Goal: Information Seeking & Learning: Learn about a topic

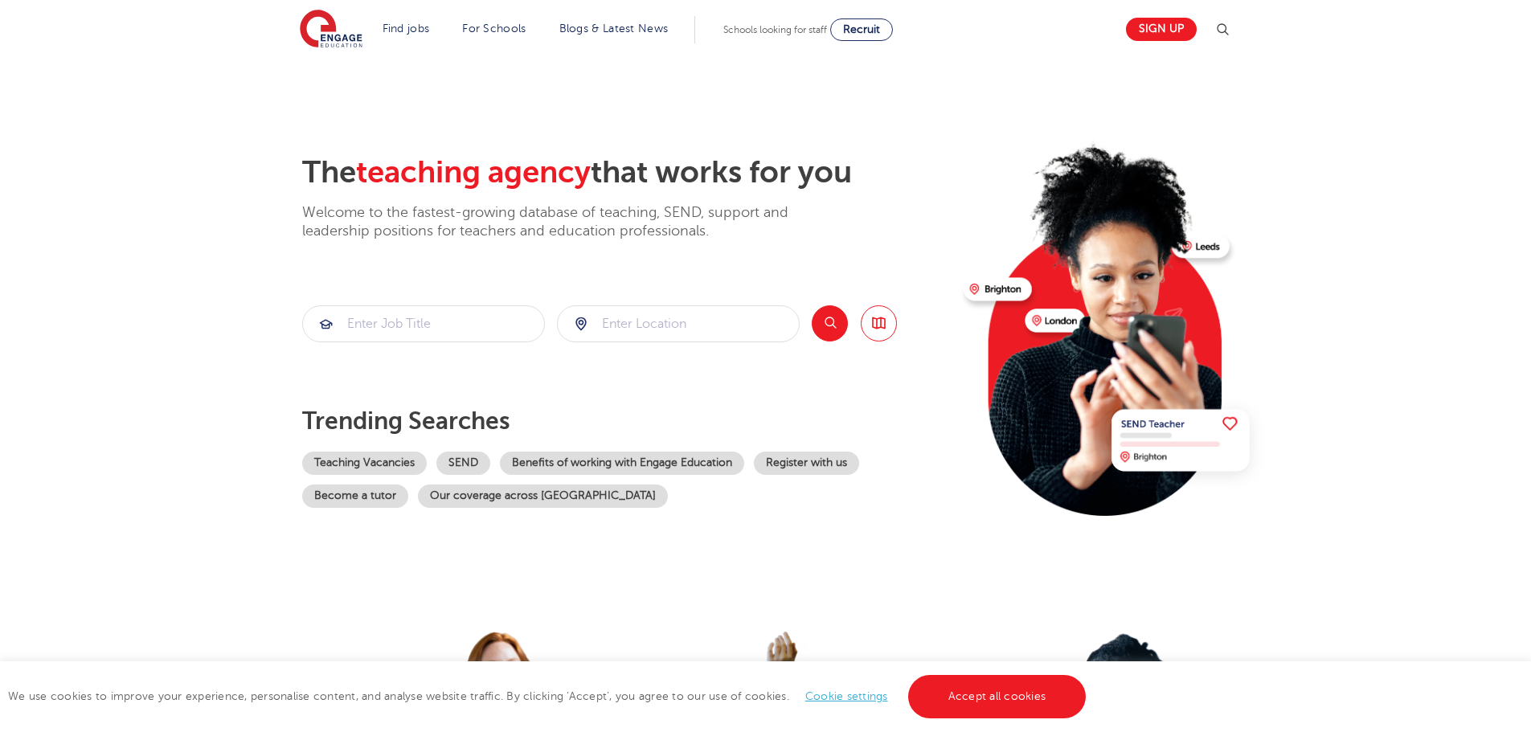
click at [613, 31] on link "Blogs & Latest News" at bounding box center [614, 29] width 109 height 12
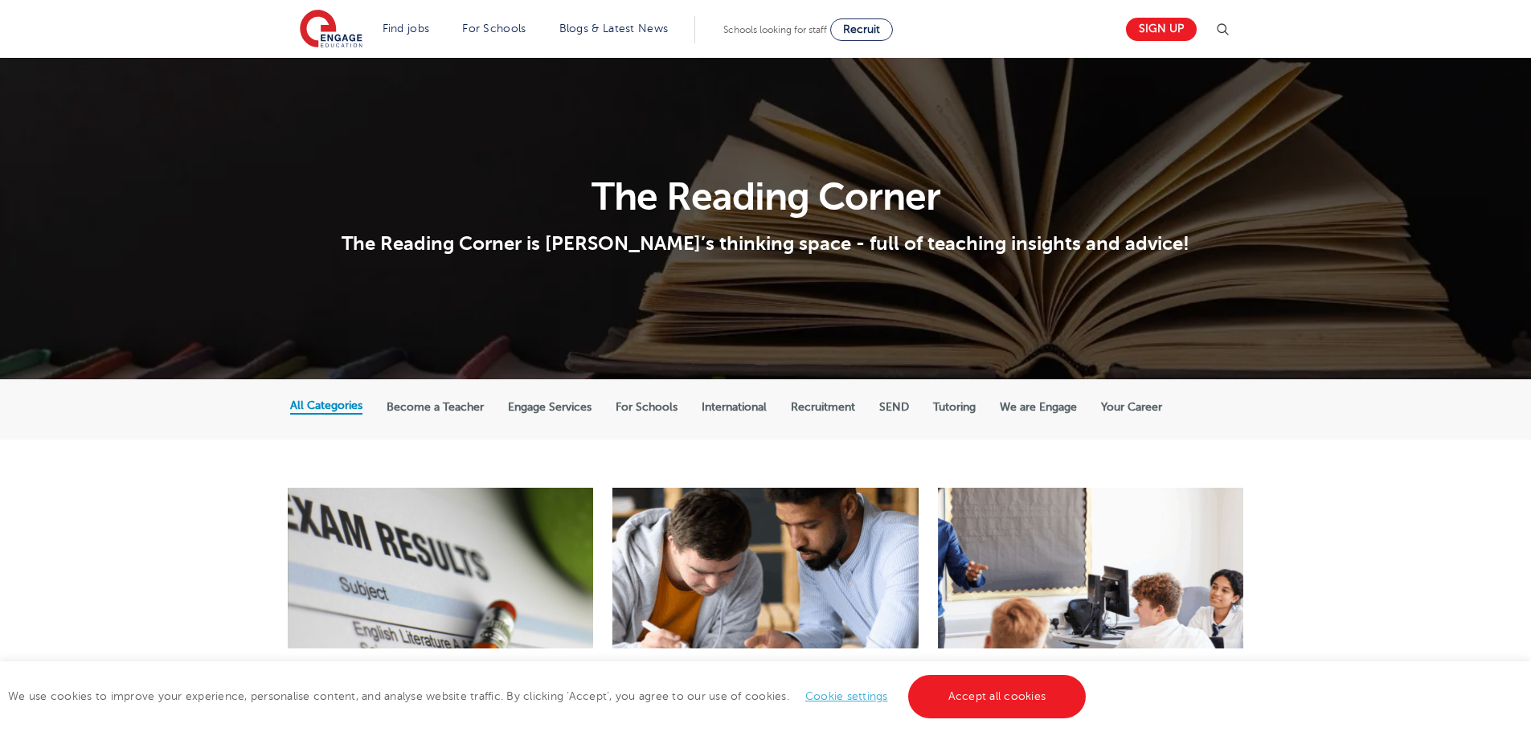
scroll to position [322, 0]
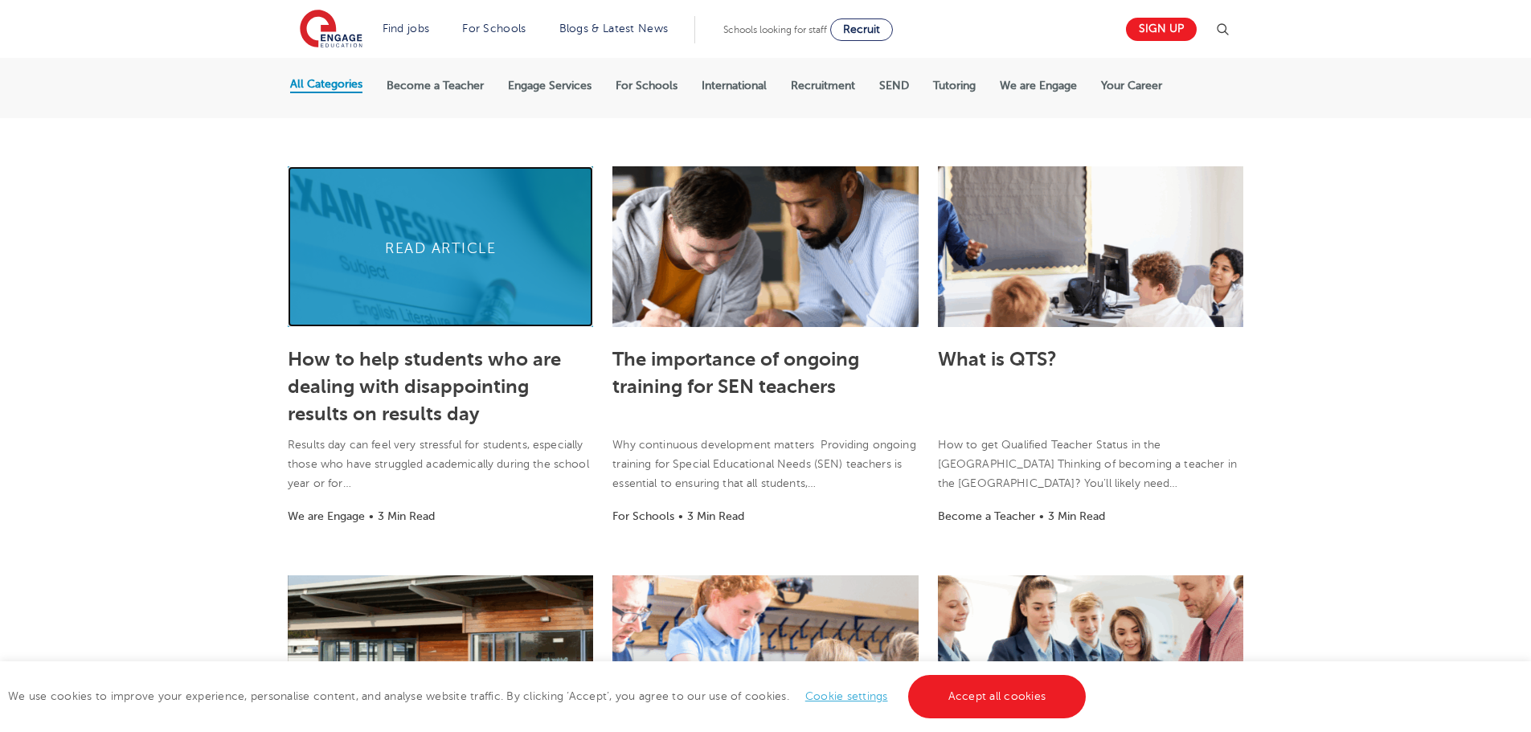
click at [350, 305] on link at bounding box center [440, 246] width 305 height 161
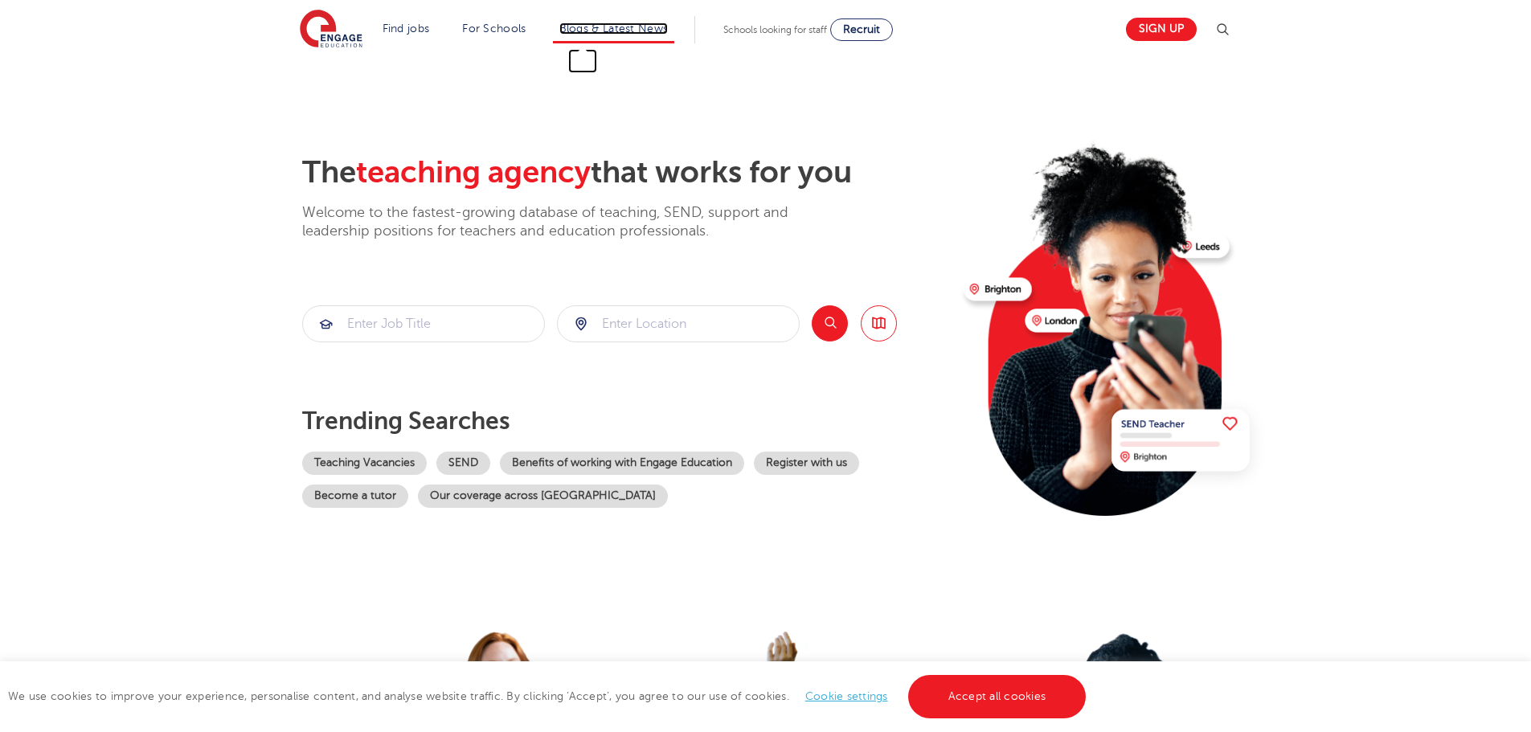
click at [592, 27] on link "Blogs & Latest News" at bounding box center [614, 29] width 109 height 12
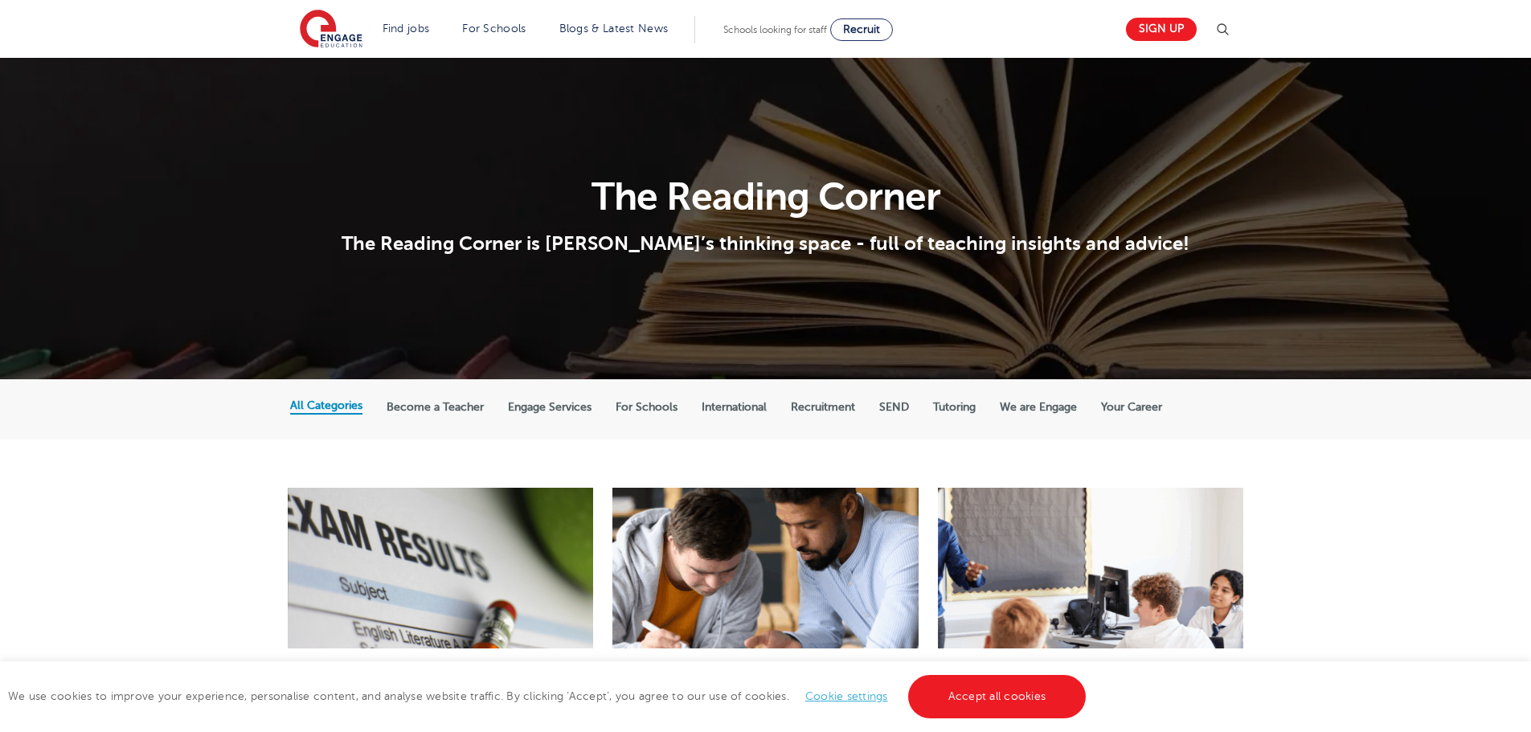
scroll to position [241, 0]
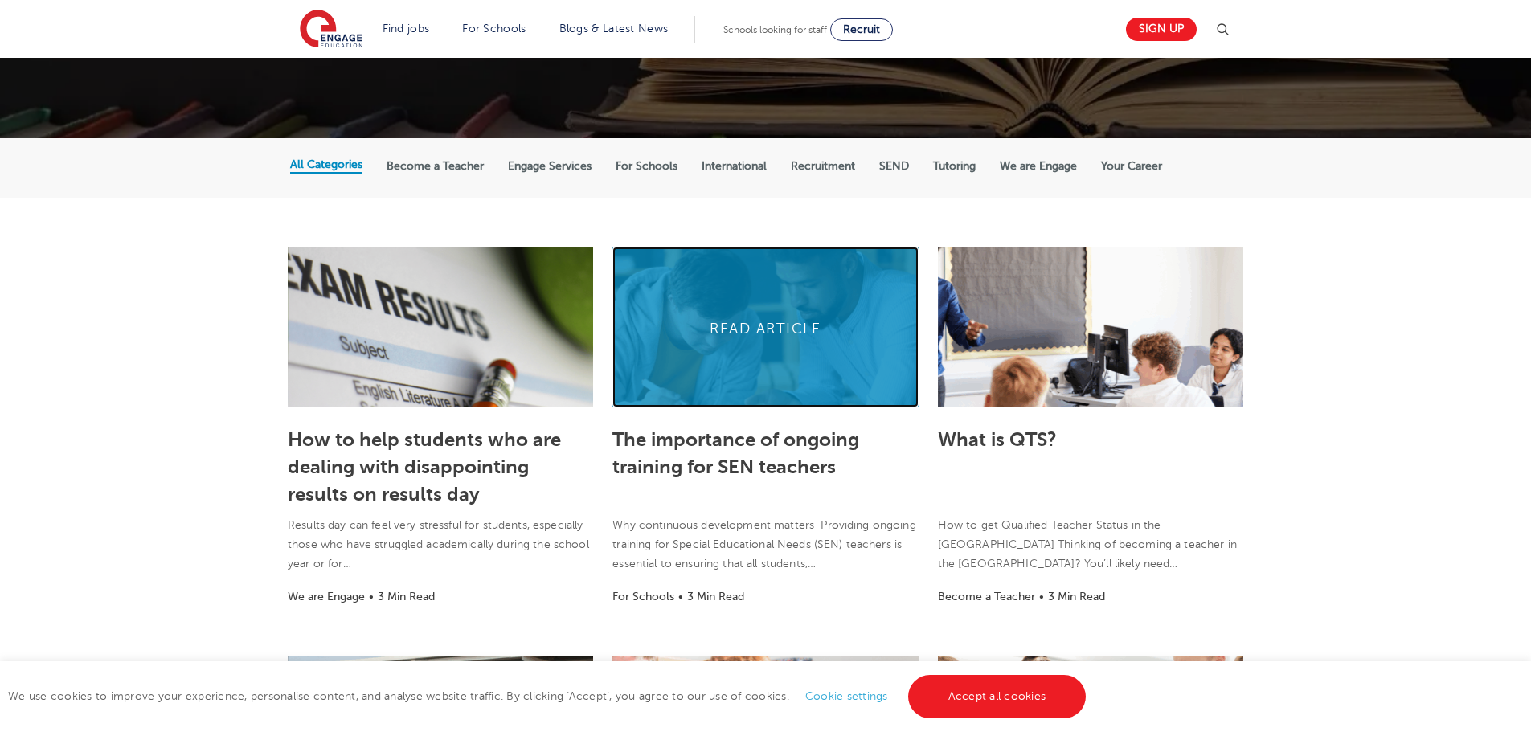
click at [694, 380] on link at bounding box center [765, 327] width 305 height 161
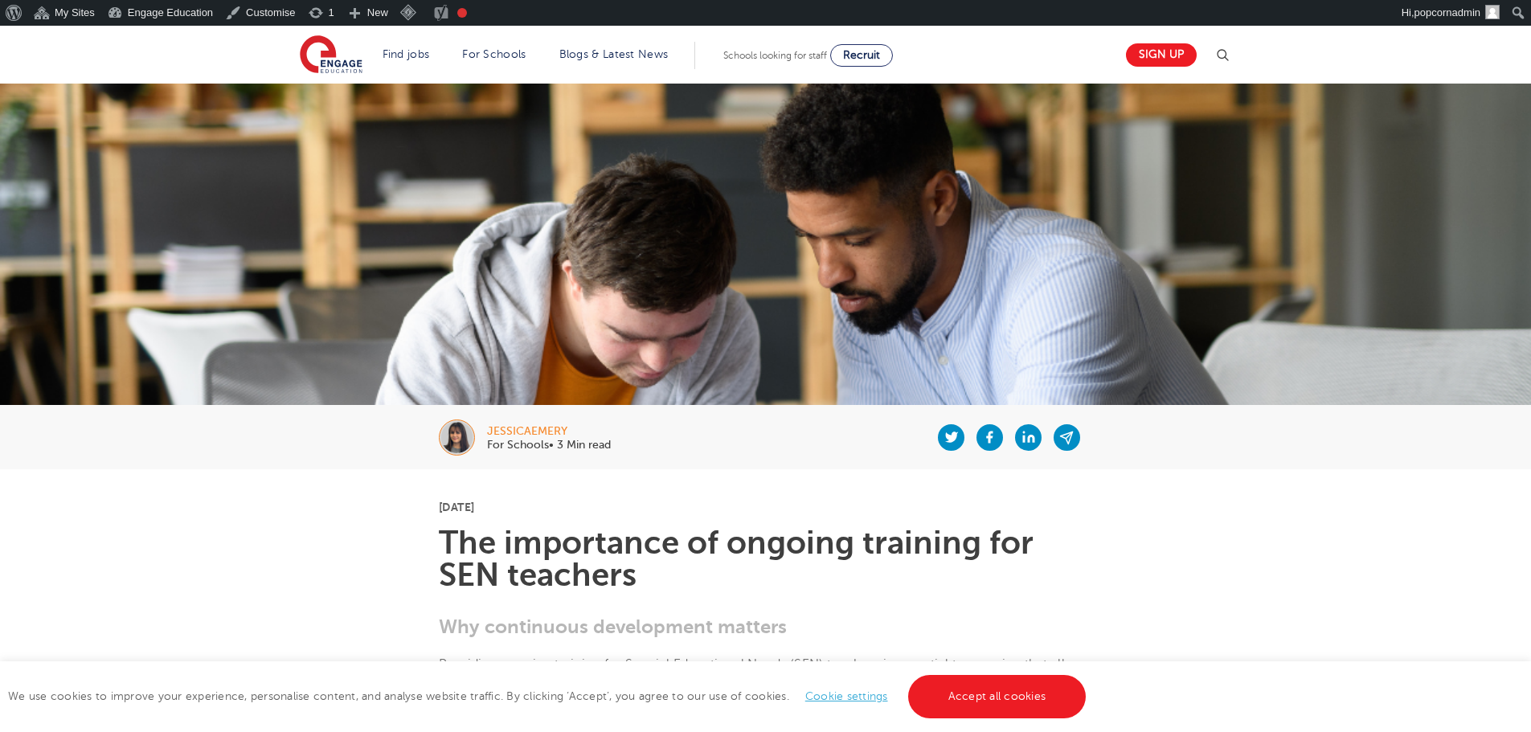
click at [556, 428] on div "jessicaemery" at bounding box center [549, 431] width 124 height 11
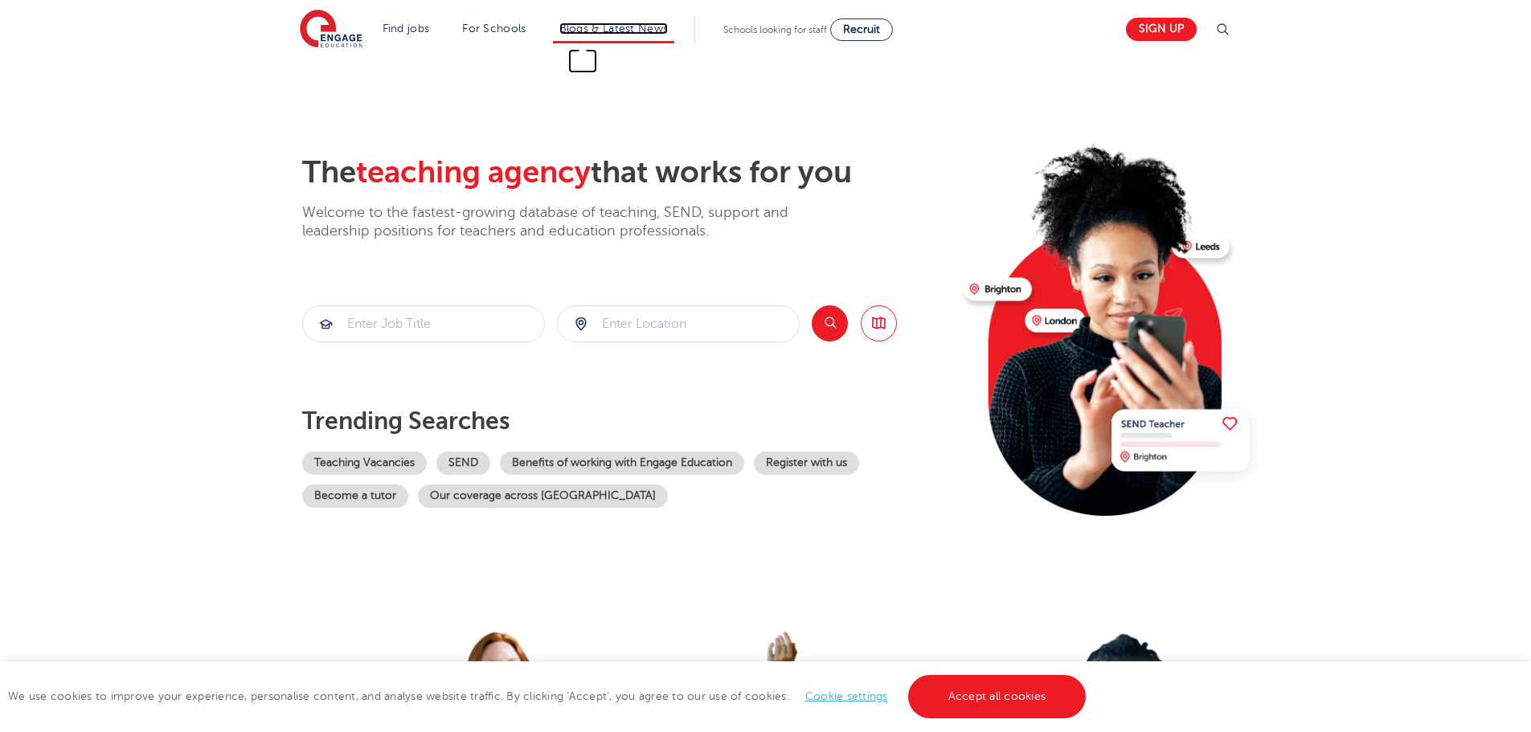
click at [597, 31] on link "Blogs & Latest News" at bounding box center [614, 29] width 109 height 12
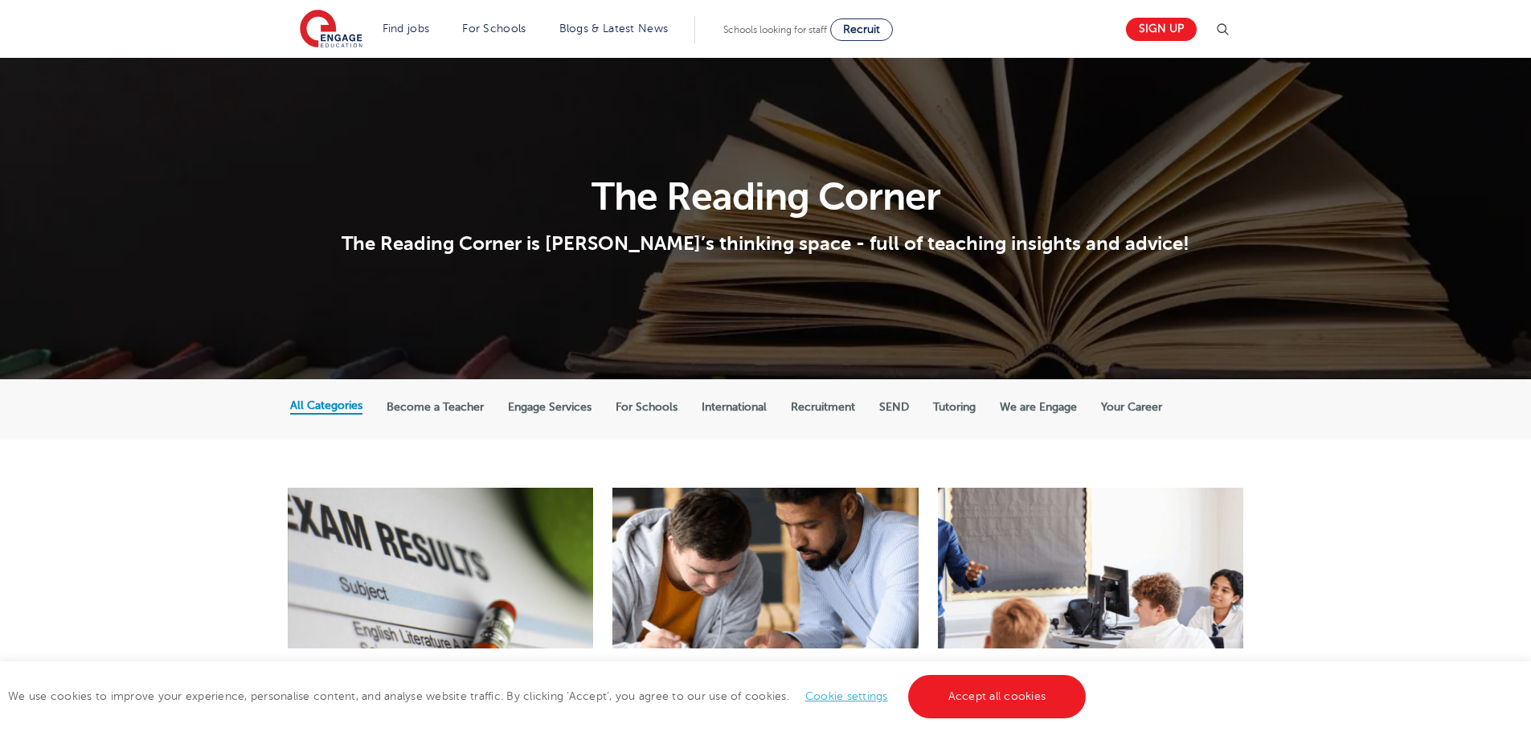
scroll to position [322, 0]
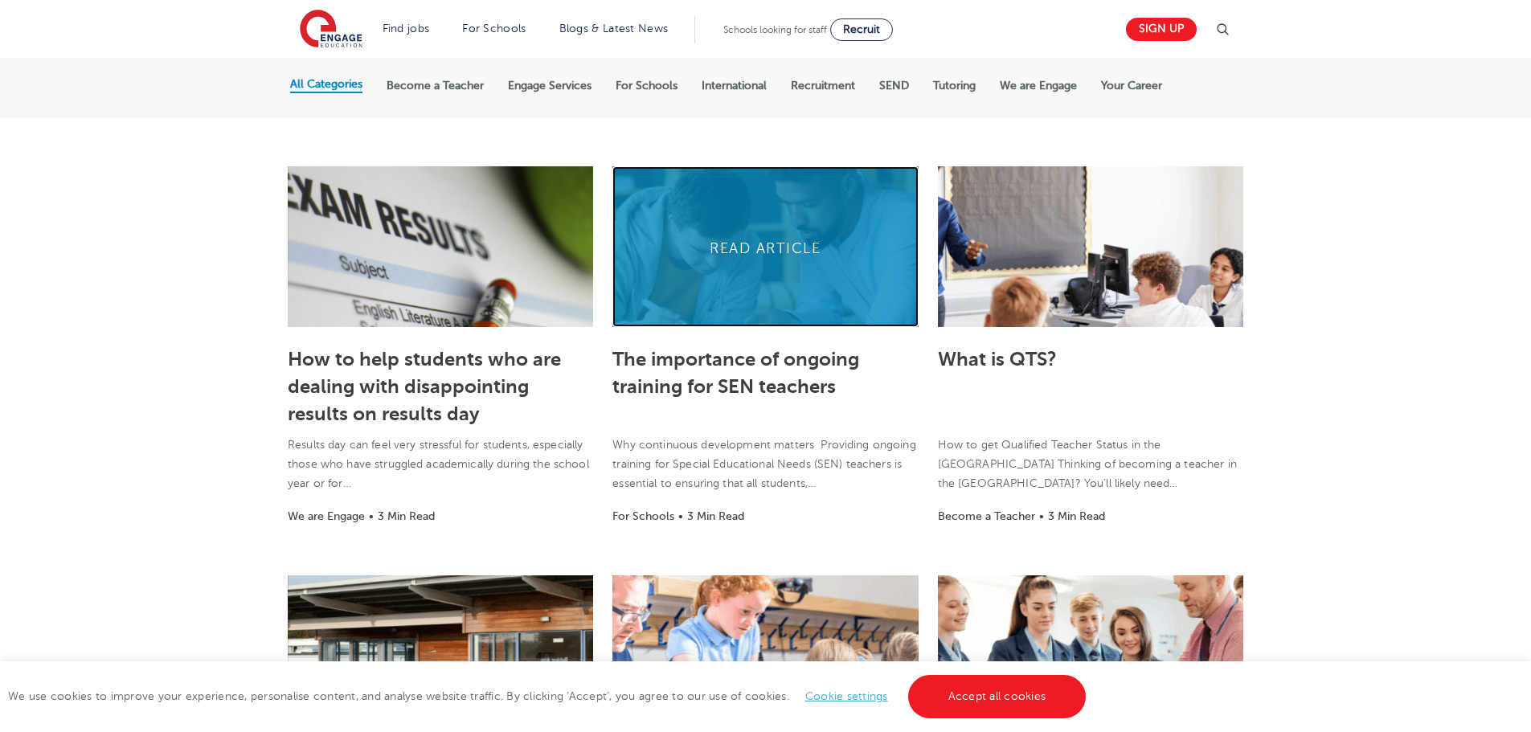
click at [783, 254] on link at bounding box center [765, 246] width 305 height 161
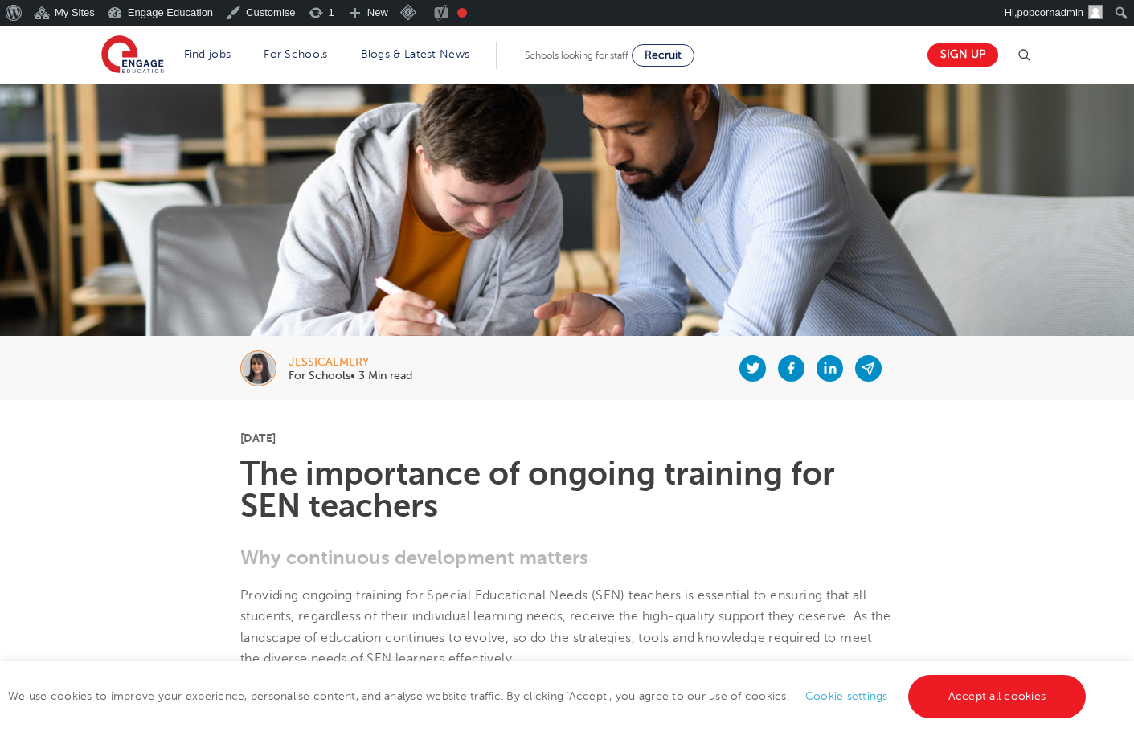
scroll to position [161, 0]
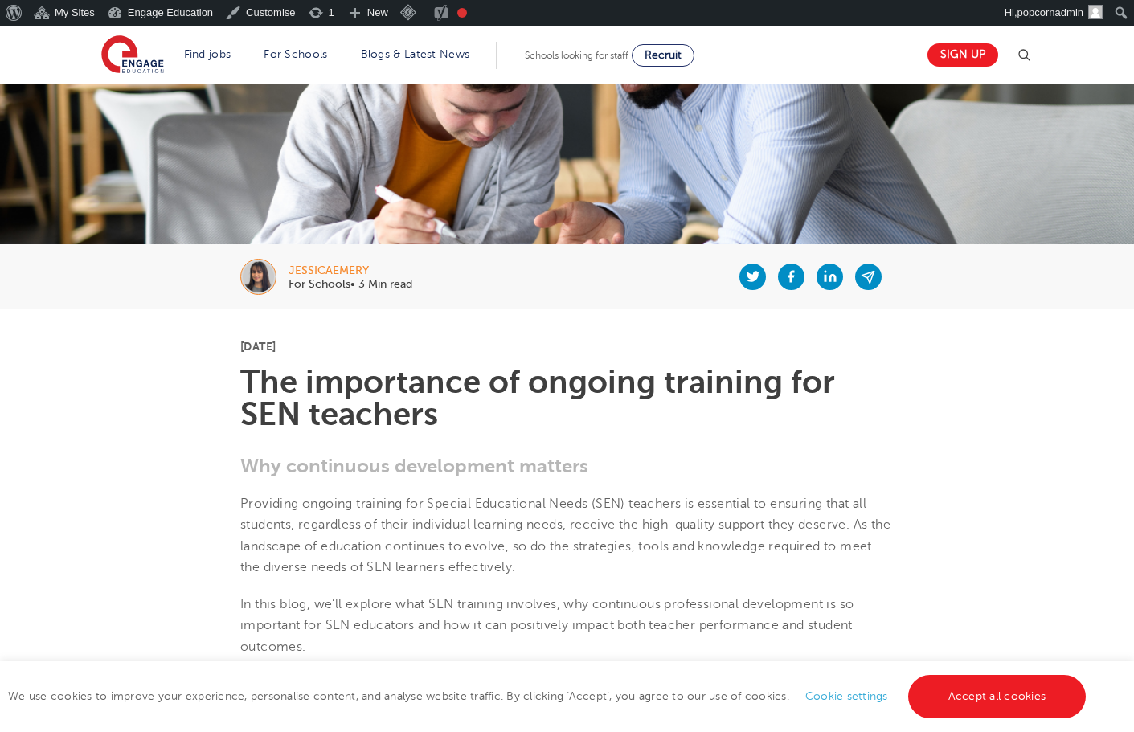
click at [308, 265] on div "jessicaemery" at bounding box center [351, 270] width 124 height 11
click at [263, 275] on img at bounding box center [258, 277] width 36 height 36
click at [303, 288] on p "For Schools• 3 Min read" at bounding box center [351, 284] width 124 height 11
click at [334, 273] on div "jessicaemery" at bounding box center [351, 270] width 124 height 11
drag, startPoint x: 290, startPoint y: 262, endPoint x: 244, endPoint y: 269, distance: 47.1
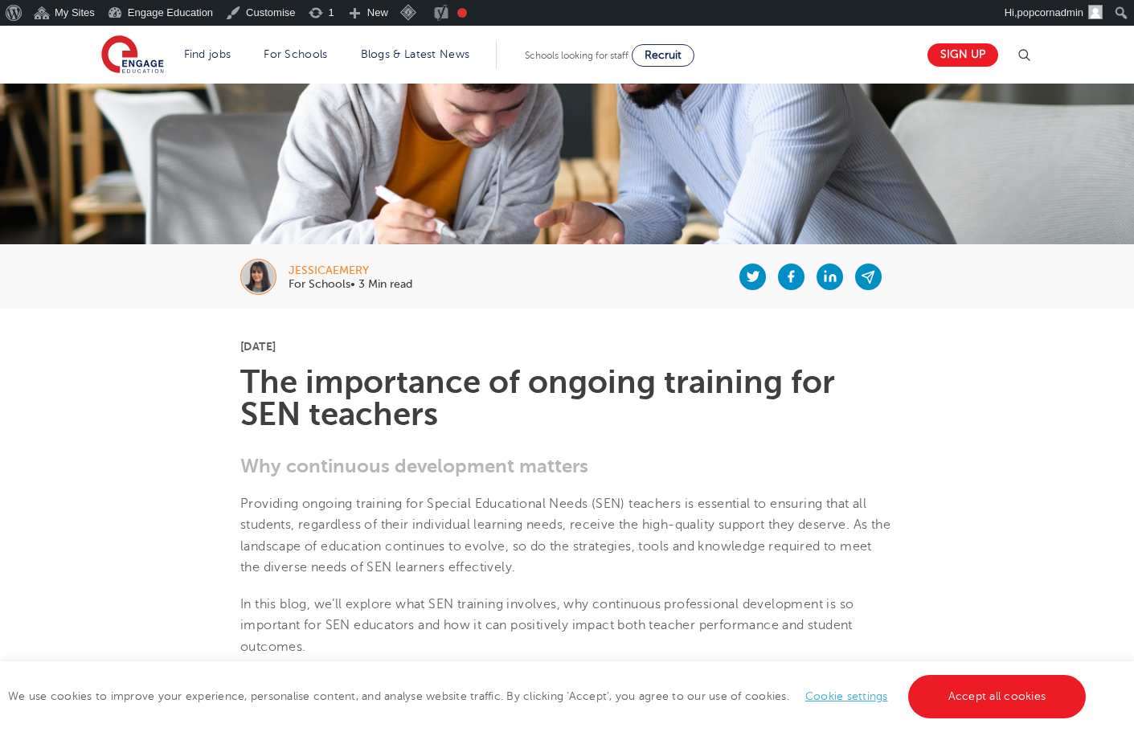
click at [289, 264] on div "jessicaemery For Schools• 3 Min read" at bounding box center [567, 276] width 975 height 64
click at [244, 269] on img at bounding box center [258, 277] width 36 height 36
click at [278, 275] on div at bounding box center [264, 277] width 48 height 36
click at [321, 268] on div "jessicaemery" at bounding box center [351, 270] width 124 height 11
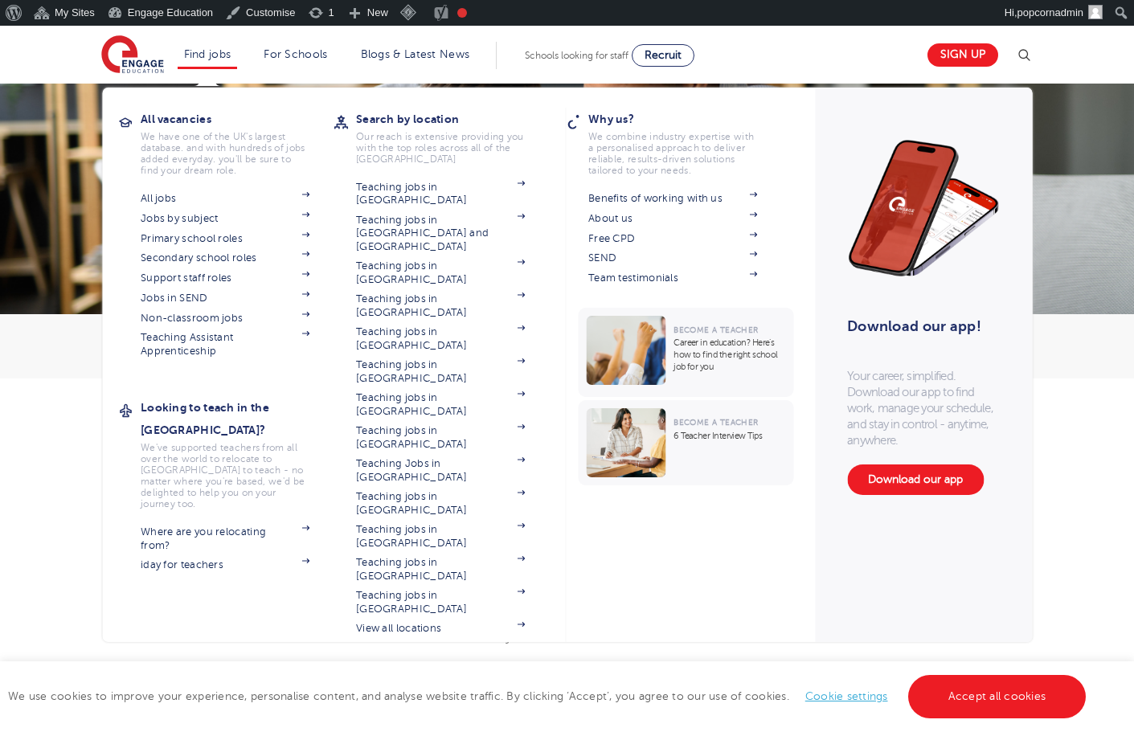
scroll to position [0, 0]
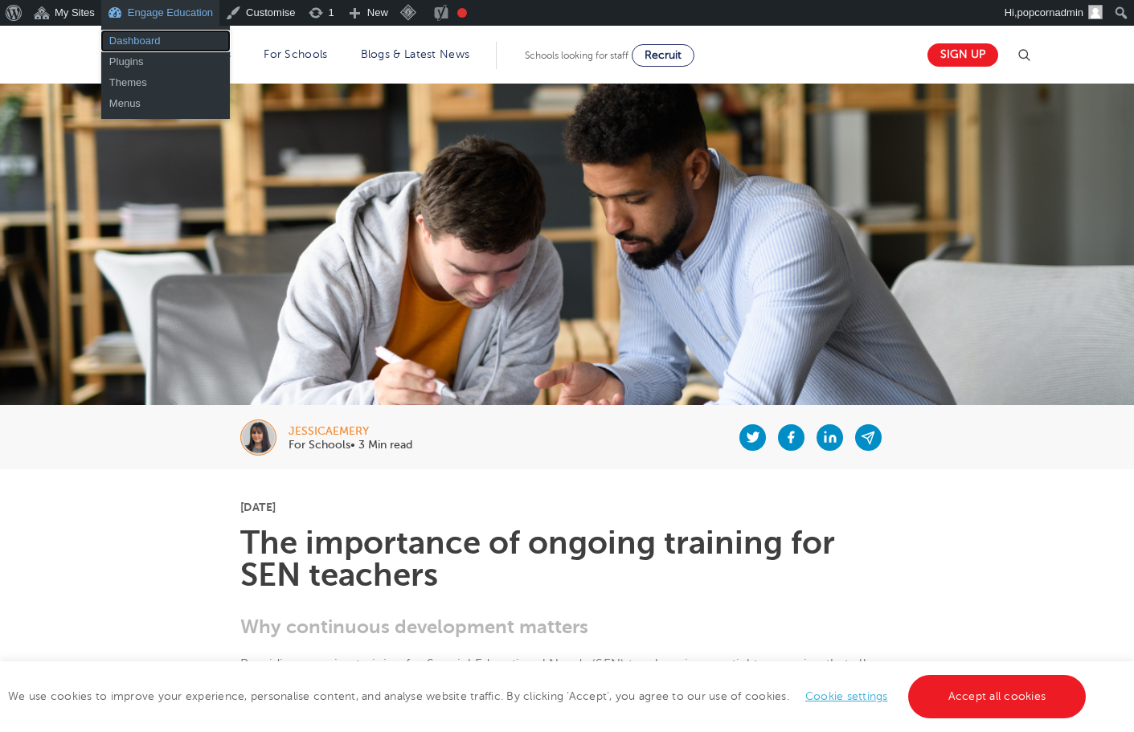
click at [151, 38] on link "Dashboard" at bounding box center [165, 41] width 129 height 21
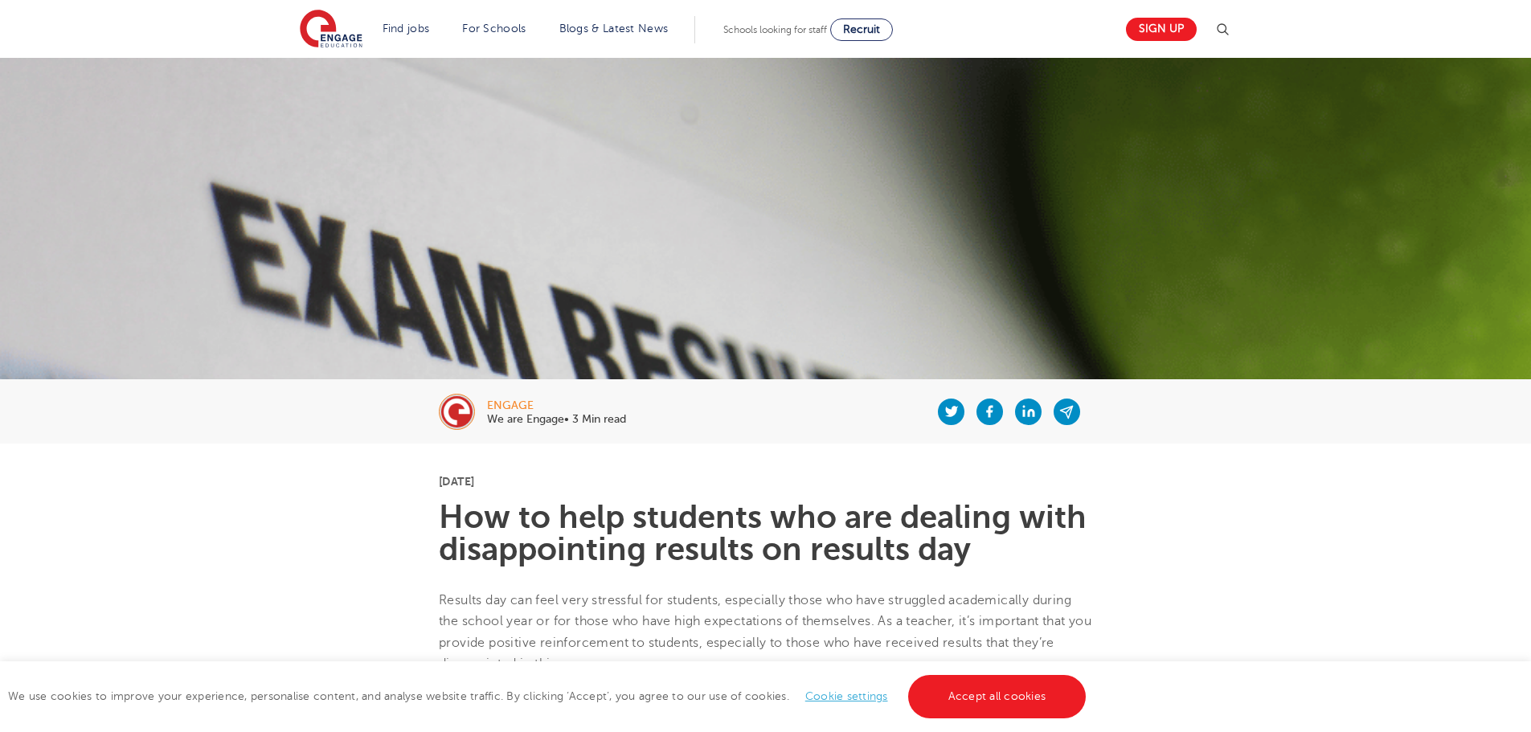
click at [528, 416] on p "We are Engage• 3 Min read" at bounding box center [556, 419] width 139 height 11
click at [503, 406] on div "engage" at bounding box center [556, 405] width 139 height 11
click at [457, 409] on img at bounding box center [457, 412] width 36 height 36
click at [503, 409] on div "engage" at bounding box center [556, 405] width 139 height 11
click at [450, 412] on img at bounding box center [457, 412] width 36 height 36
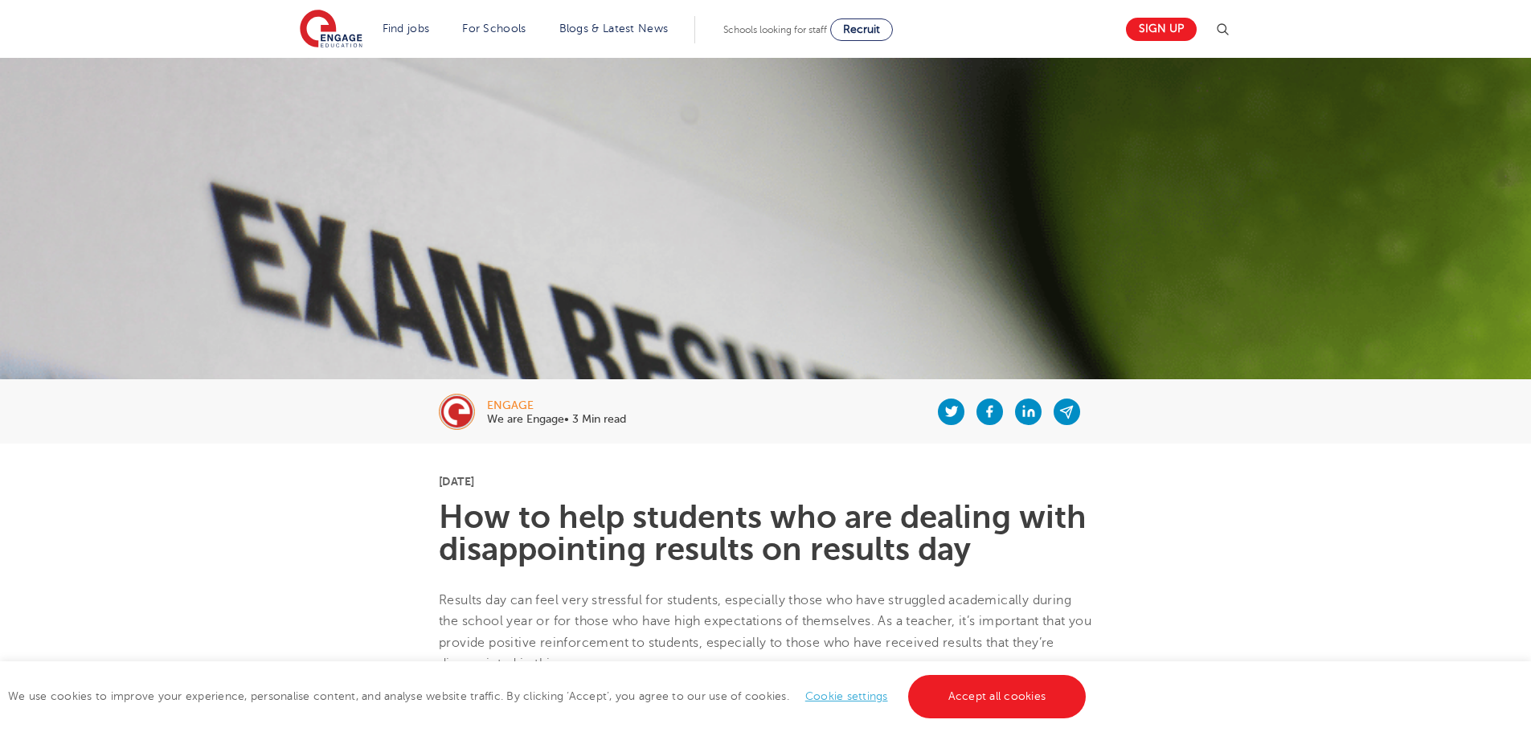
click at [486, 404] on div at bounding box center [463, 412] width 48 height 36
click at [591, 27] on link "Blogs & Latest News" at bounding box center [614, 29] width 109 height 12
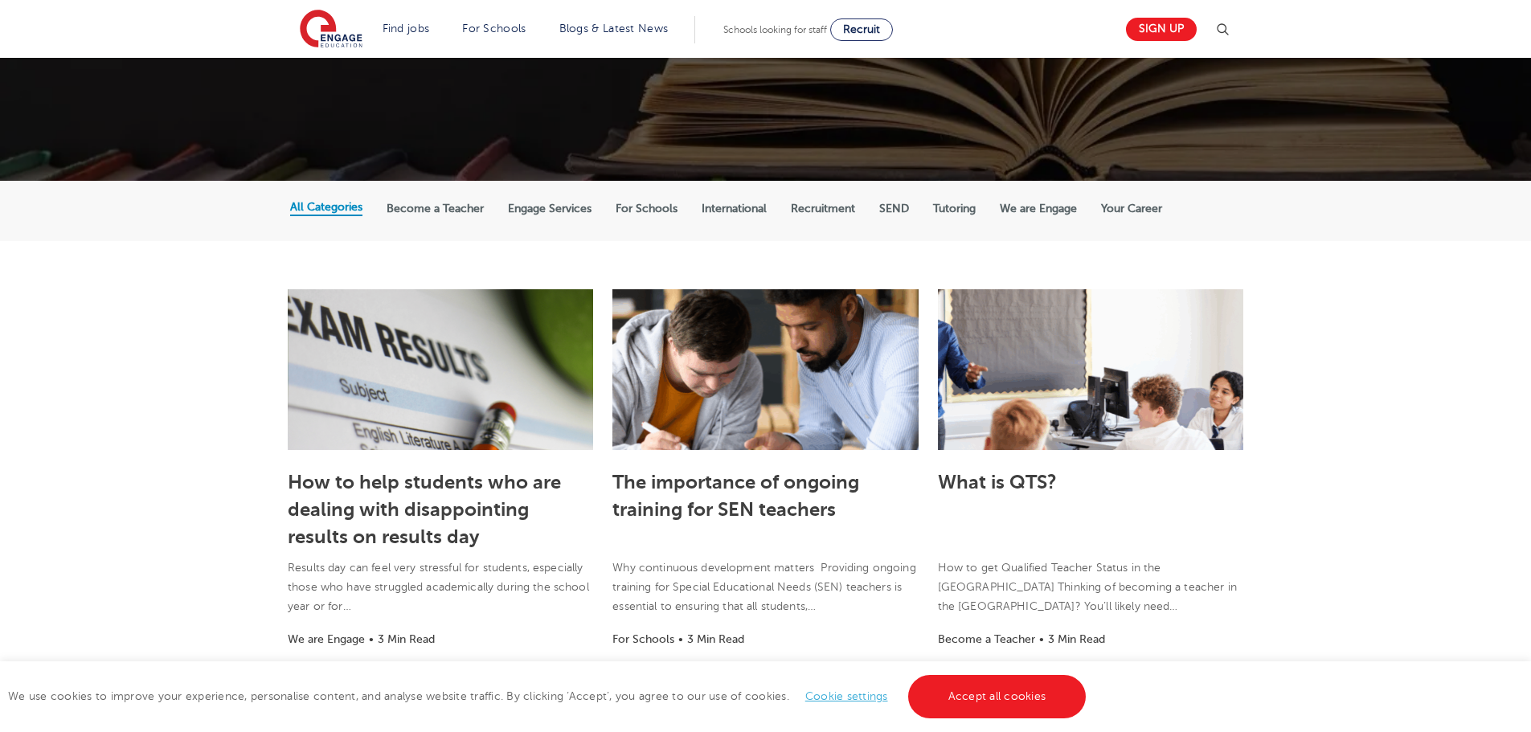
scroll to position [322, 0]
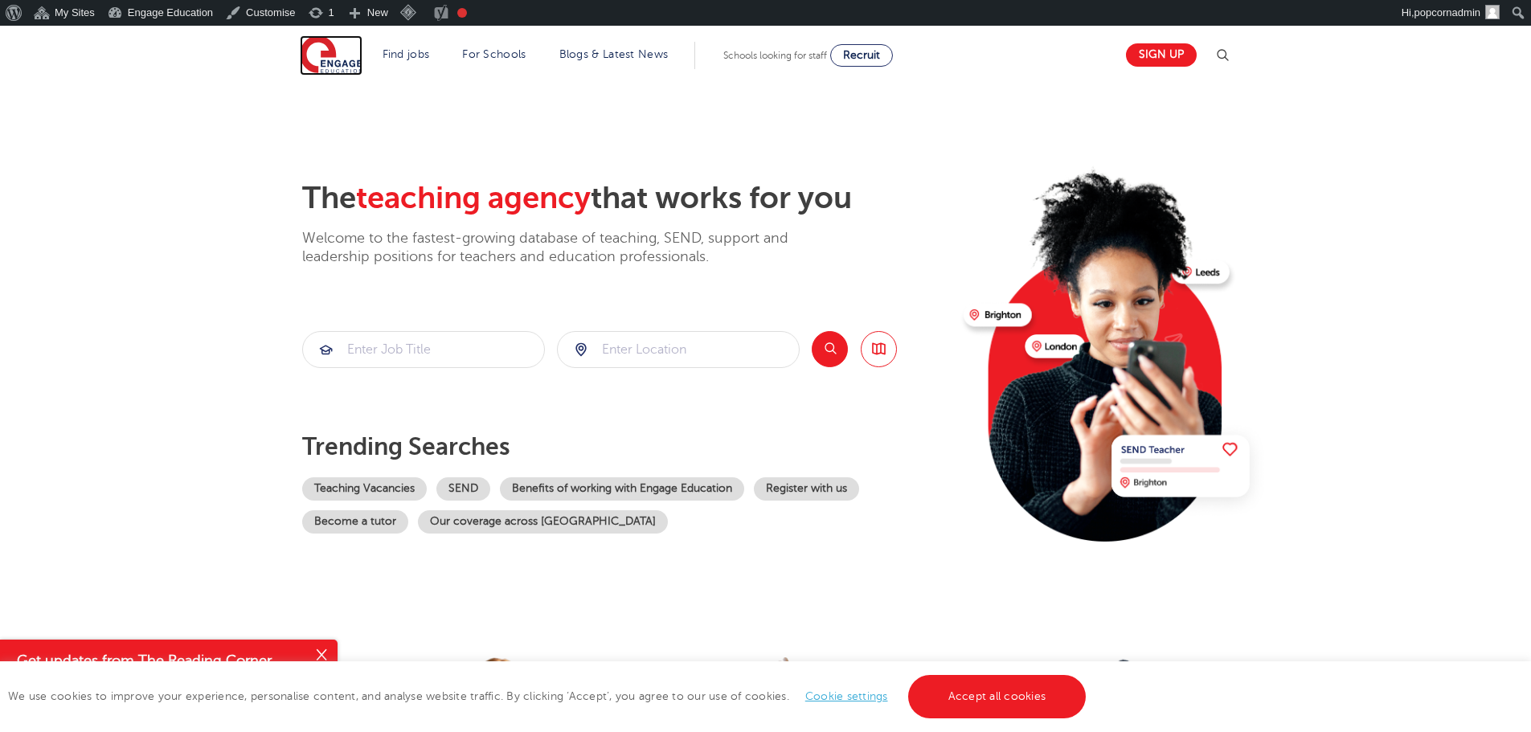
click at [312, 53] on img at bounding box center [331, 55] width 63 height 40
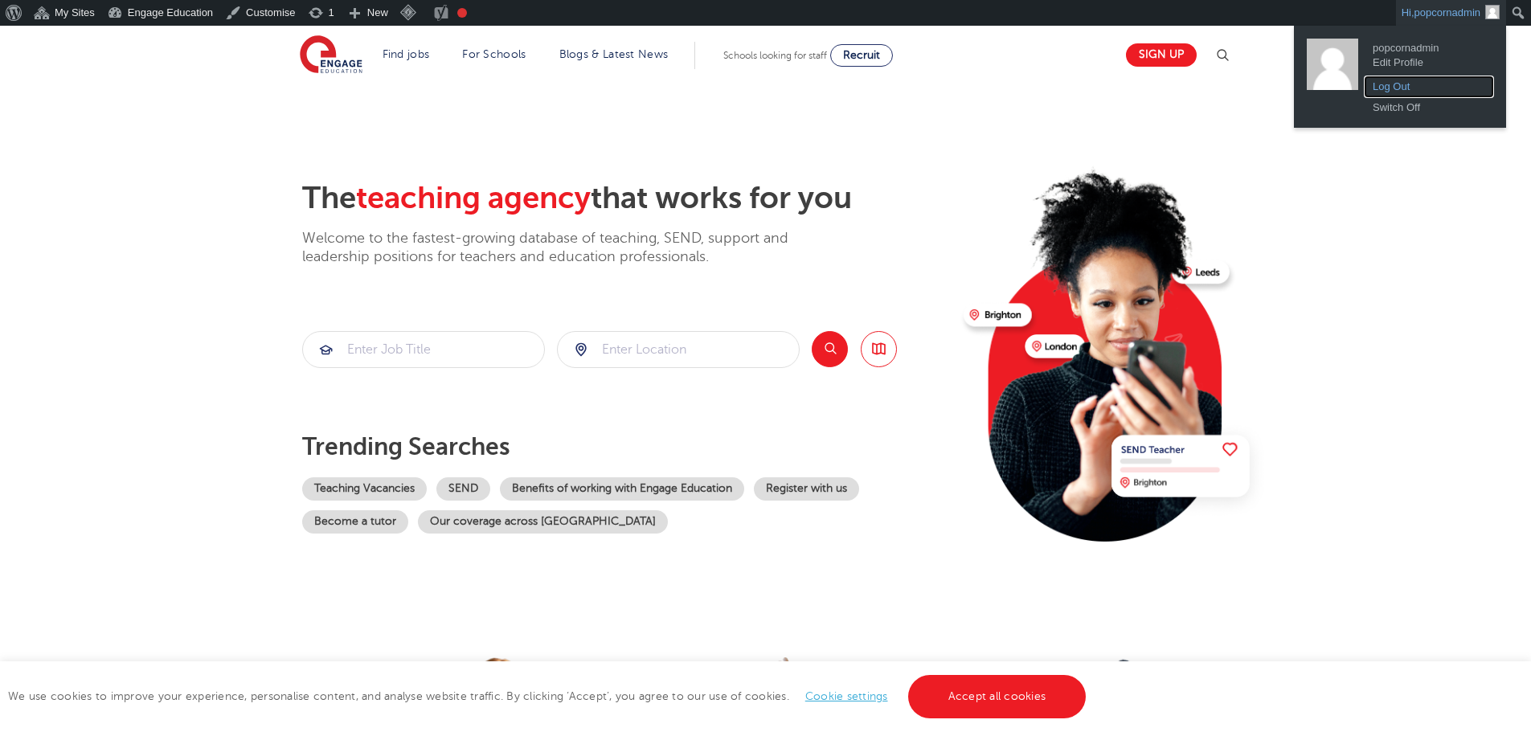
click at [1375, 91] on link "Log Out" at bounding box center [1429, 86] width 129 height 21
